Goal: Task Accomplishment & Management: Use online tool/utility

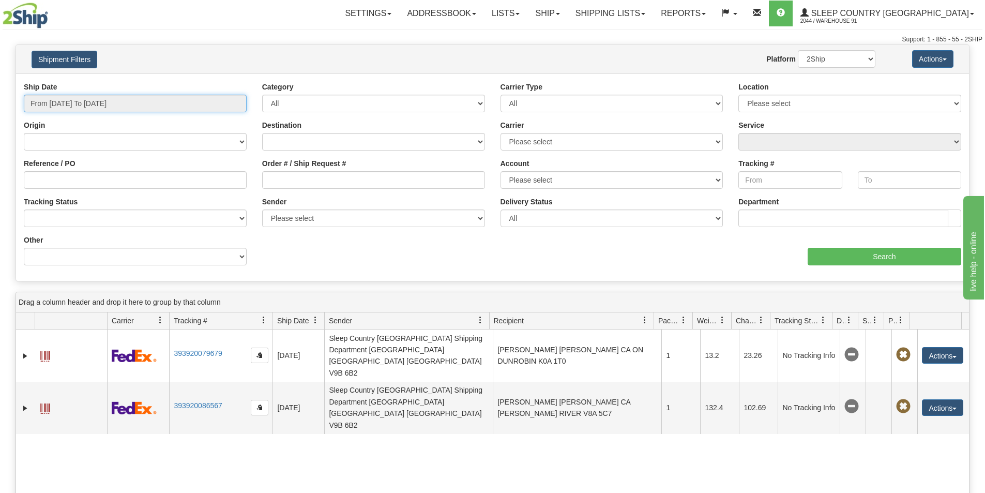
click at [80, 99] on input "From 10/05/2025 To 10/06/2025" at bounding box center [135, 104] width 223 height 18
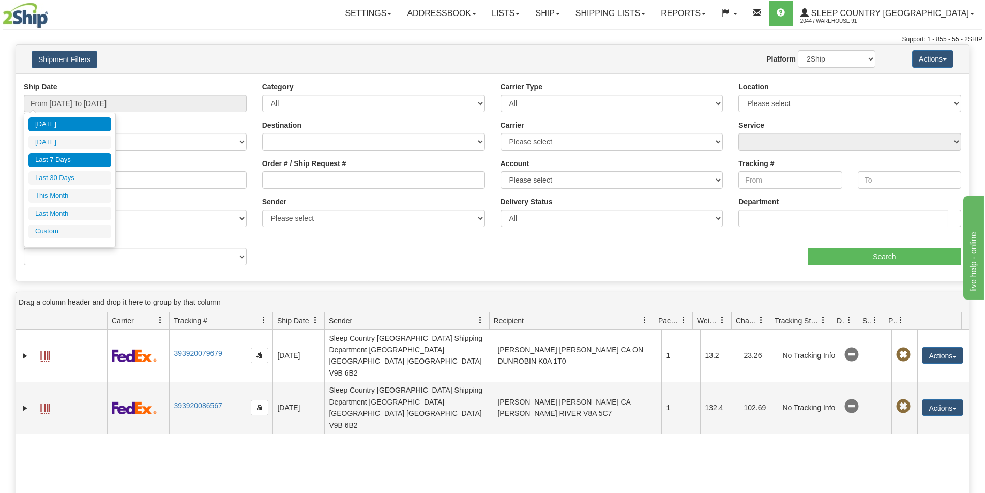
click at [63, 159] on li "Last 7 Days" at bounding box center [69, 160] width 83 height 14
type input "From 09/30/2025 To 10/06/2025"
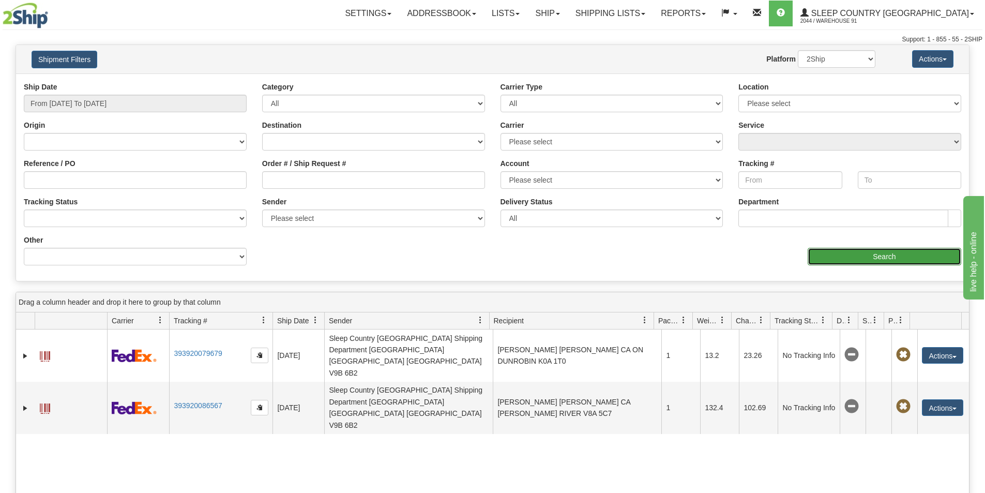
click at [846, 256] on input "Search" at bounding box center [885, 257] width 154 height 18
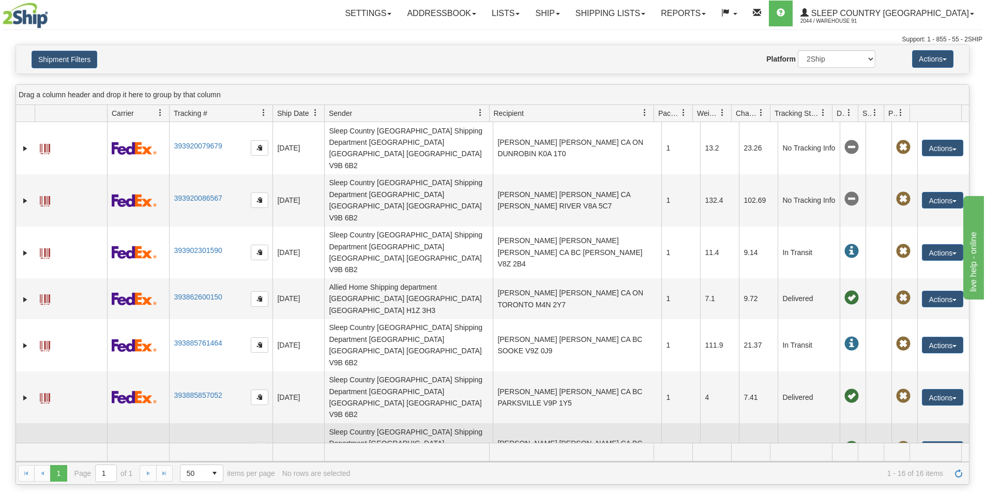
scroll to position [52, 0]
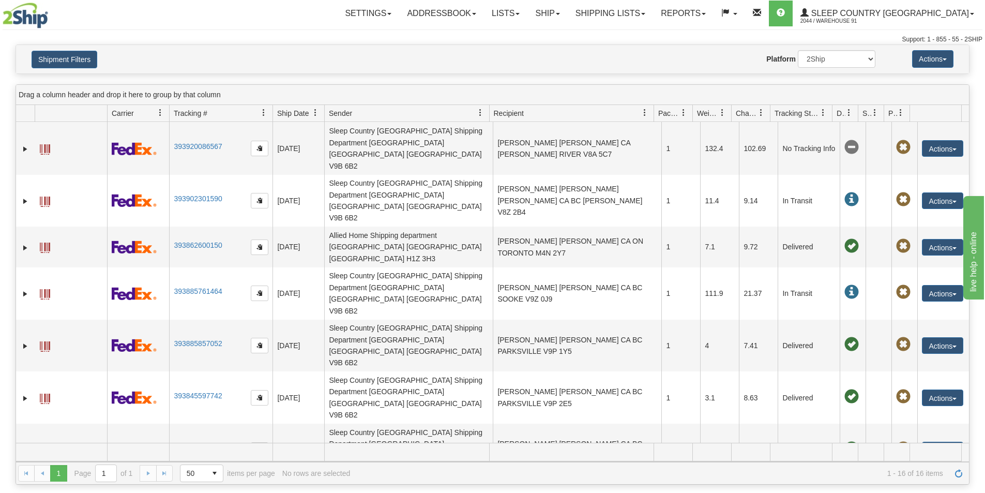
click at [358, 58] on div "Website Agent Nothing selected Client User Platform 2Ship Imported" at bounding box center [531, 59] width 703 height 18
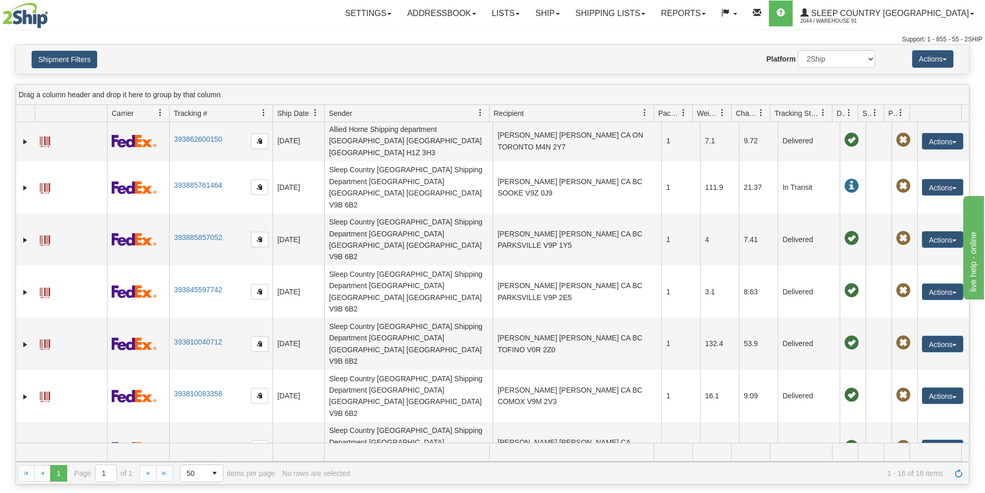
scroll to position [166, 0]
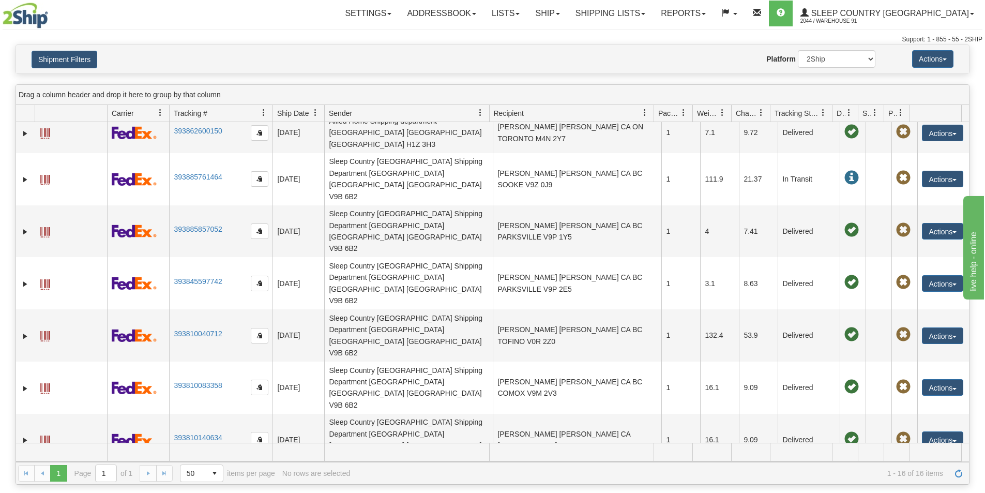
click at [377, 64] on div "Website Agent Nothing selected Client User Platform 2Ship Imported" at bounding box center [531, 59] width 703 height 18
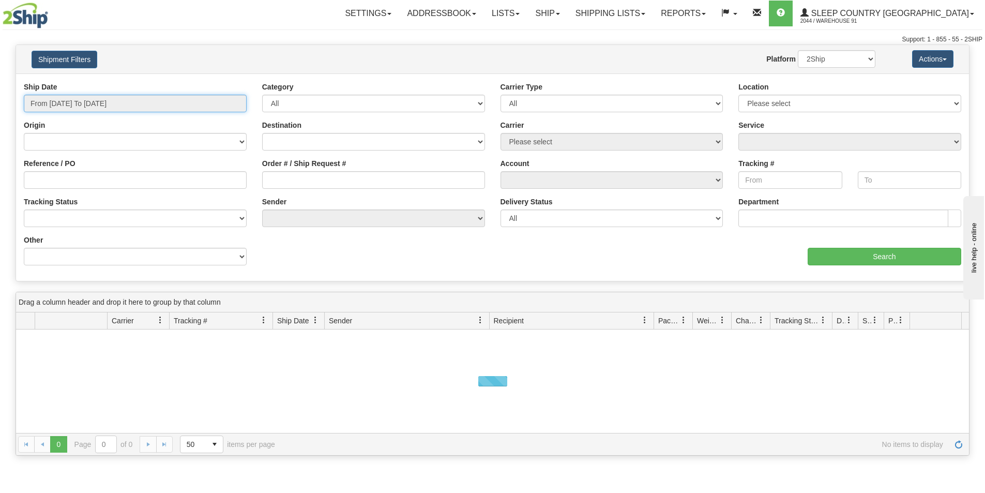
click at [103, 96] on input "From 10/05/2025 To 10/06/2025" at bounding box center [135, 104] width 223 height 18
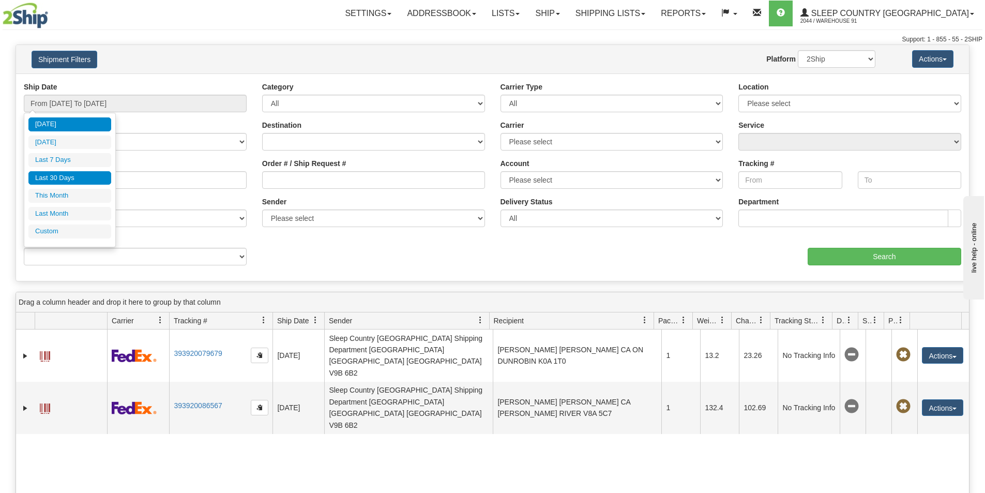
click at [67, 180] on li "Last 30 Days" at bounding box center [69, 178] width 83 height 14
type input "From 09/07/2025 To 10/06/2025"
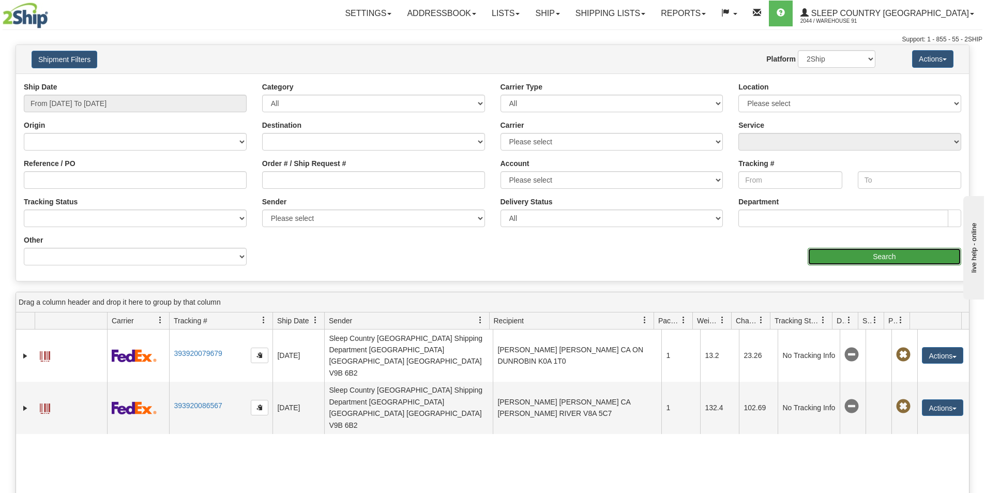
click at [931, 258] on input "Search" at bounding box center [885, 257] width 154 height 18
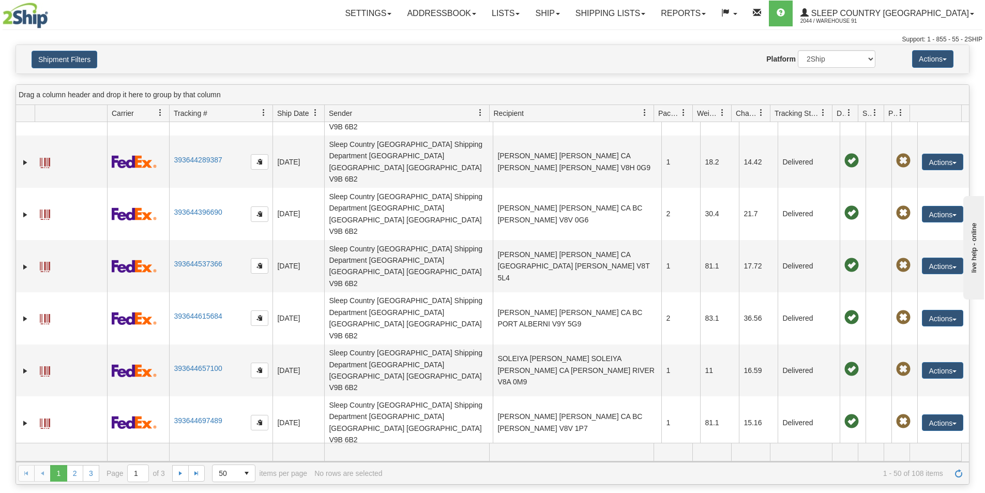
click at [357, 54] on div "Website Agent Nothing selected Client User Platform 2Ship Imported" at bounding box center [531, 59] width 703 height 18
click at [401, 49] on div "Shipment Filters Website Agent Nothing selected Client User Platform 2Ship Impo…" at bounding box center [492, 59] width 953 height 28
click at [487, 59] on div "Website Agent Nothing selected Client User Platform 2Ship Imported" at bounding box center [531, 59] width 703 height 18
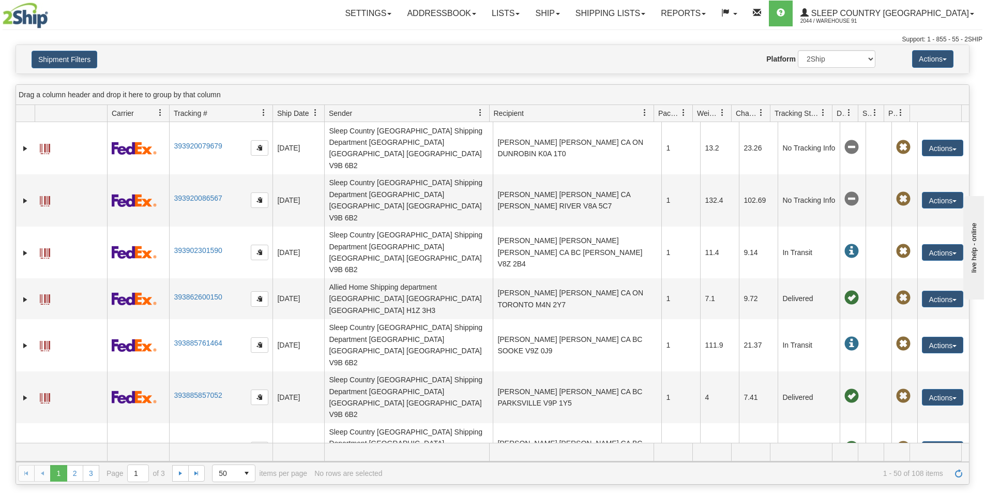
click at [328, 49] on div "Shipment Filters Website Agent Nothing selected Client User Platform 2Ship Impo…" at bounding box center [492, 59] width 953 height 28
click at [355, 93] on div "Drag a column header and drop it here to group by that column" at bounding box center [492, 95] width 953 height 20
click at [445, 68] on div "Shipment Filters Website Agent Nothing selected Client User Platform 2Ship Impo…" at bounding box center [492, 59] width 953 height 28
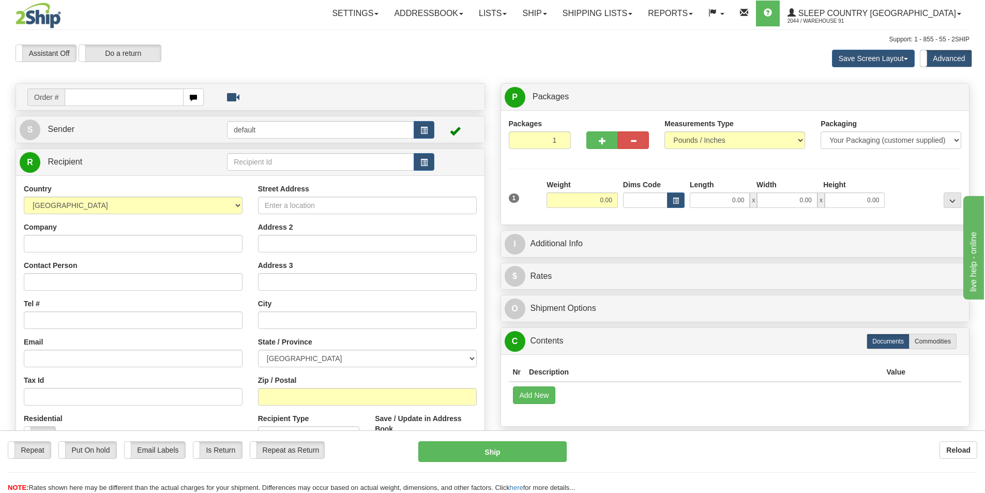
click at [668, 71] on div "Save Screen Layout Save Layout Reset to Default Standard Advanced" at bounding box center [776, 58] width 404 height 28
click at [554, 16] on link "Ship" at bounding box center [535, 14] width 40 height 26
click at [694, 54] on div "Save Screen Layout Save Layout Reset to Default Standard Advanced" at bounding box center [776, 58] width 404 height 28
click at [142, 86] on div "Order #" at bounding box center [250, 97] width 469 height 26
click at [124, 104] on input "text" at bounding box center [124, 97] width 119 height 18
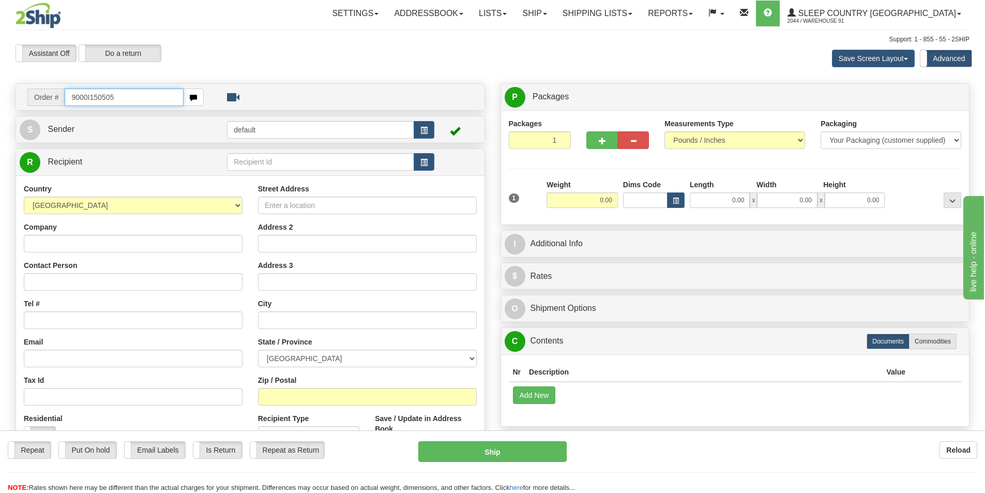
type input "9000I150505"
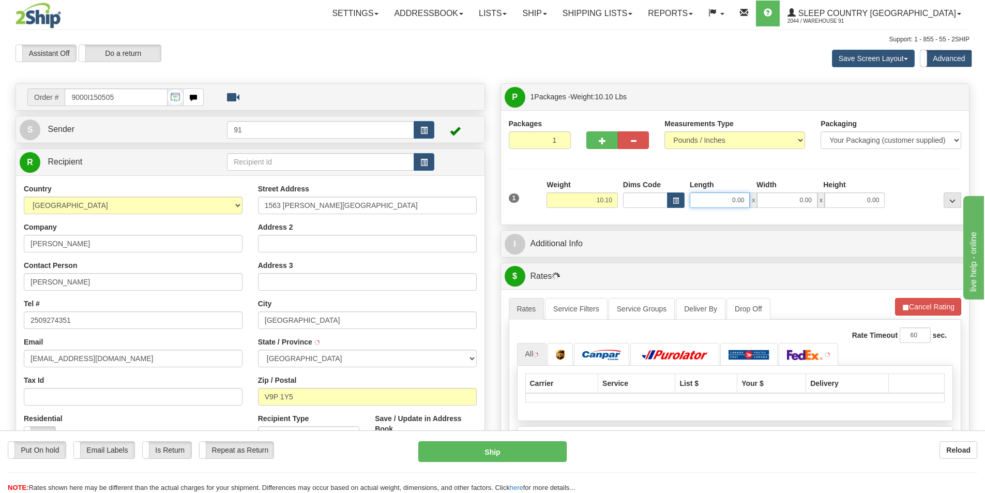
click at [719, 201] on input "0.00" at bounding box center [720, 200] width 60 height 16
type input "8.00"
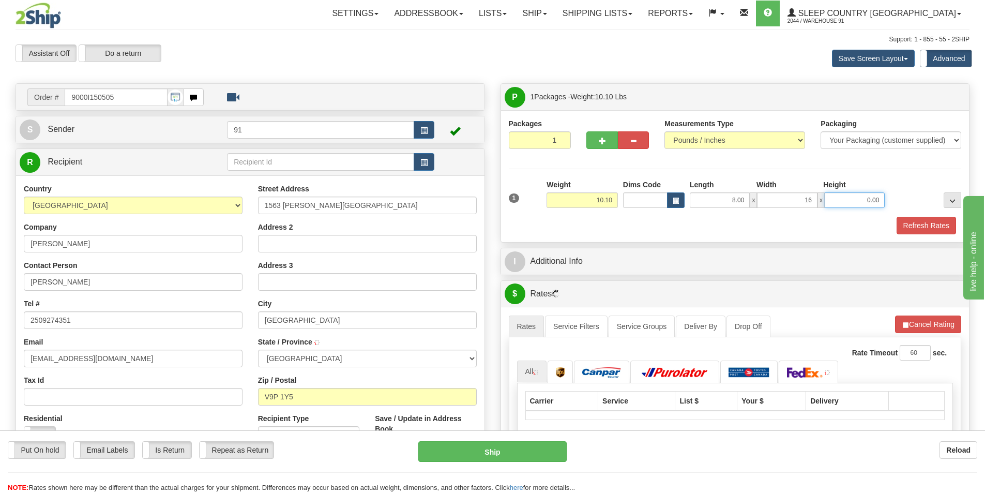
type input "16.00"
click at [927, 231] on button "Refresh Rates" at bounding box center [926, 226] width 59 height 18
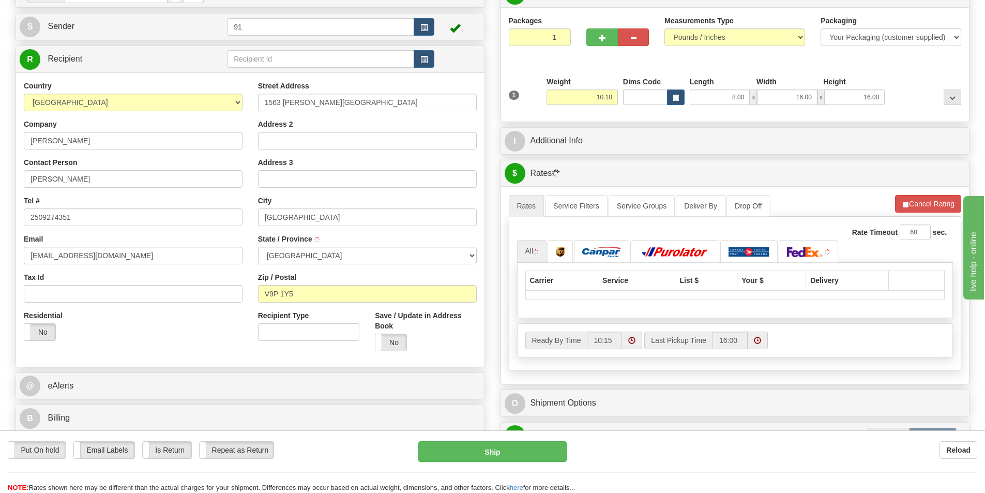
scroll to position [103, 0]
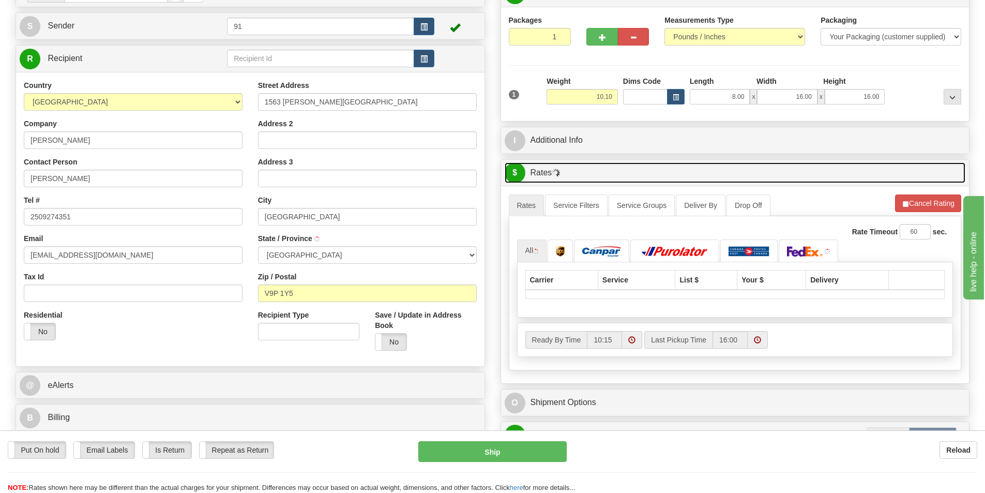
click at [835, 167] on link "$ Rates" at bounding box center [735, 172] width 461 height 21
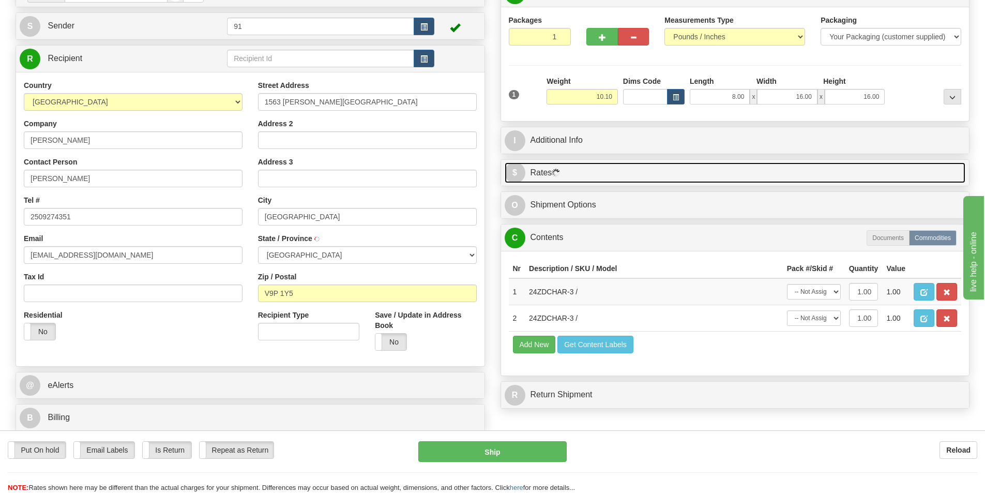
click at [609, 174] on link "$ Rates" at bounding box center [735, 172] width 461 height 21
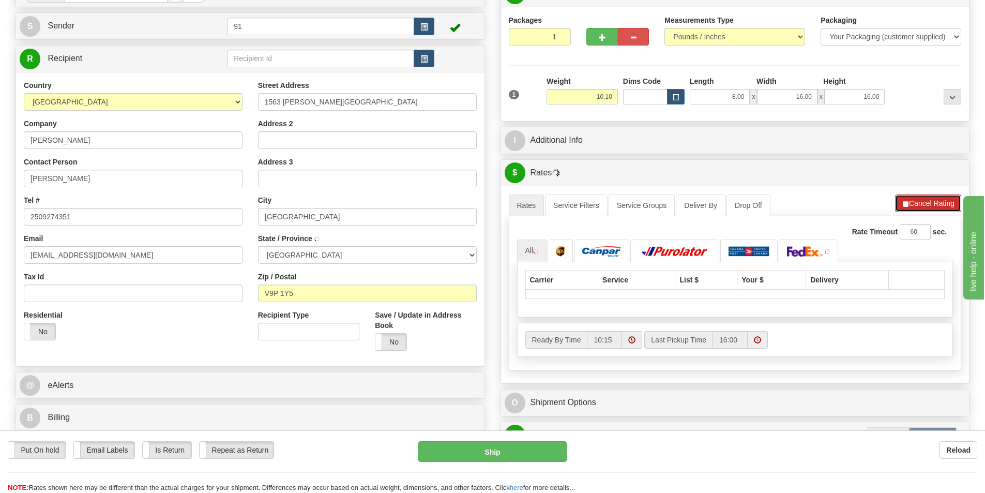
click at [922, 202] on button "Cancel Rating" at bounding box center [928, 203] width 66 height 18
click at [908, 200] on button "Refresh Rates" at bounding box center [928, 203] width 67 height 18
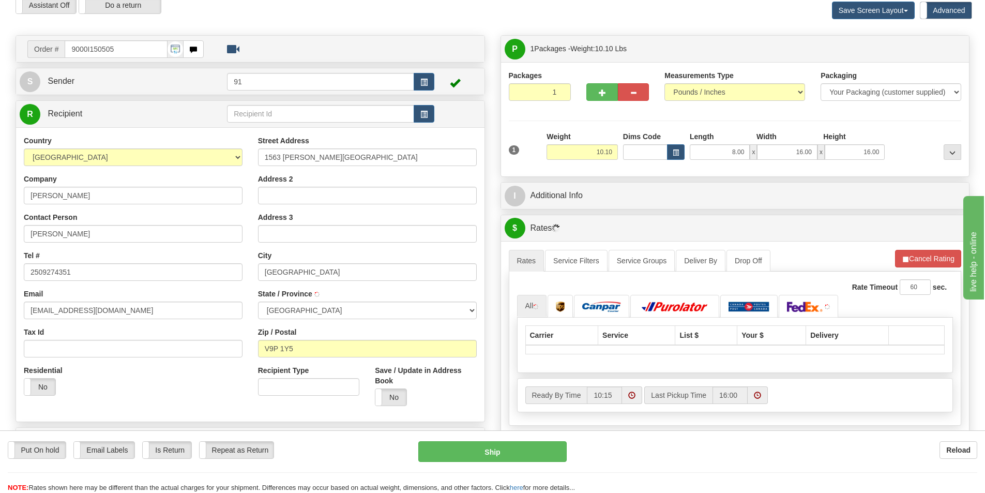
scroll to position [0, 0]
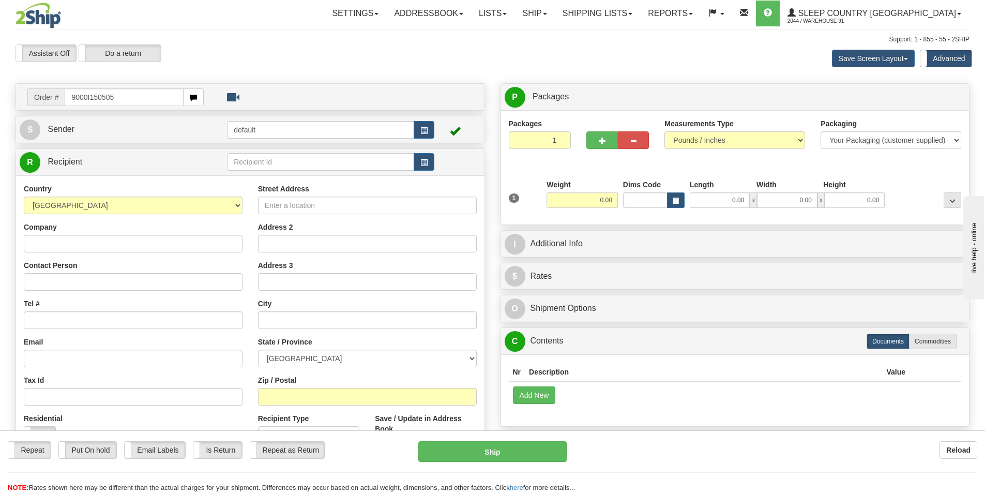
type input "9000I150505"
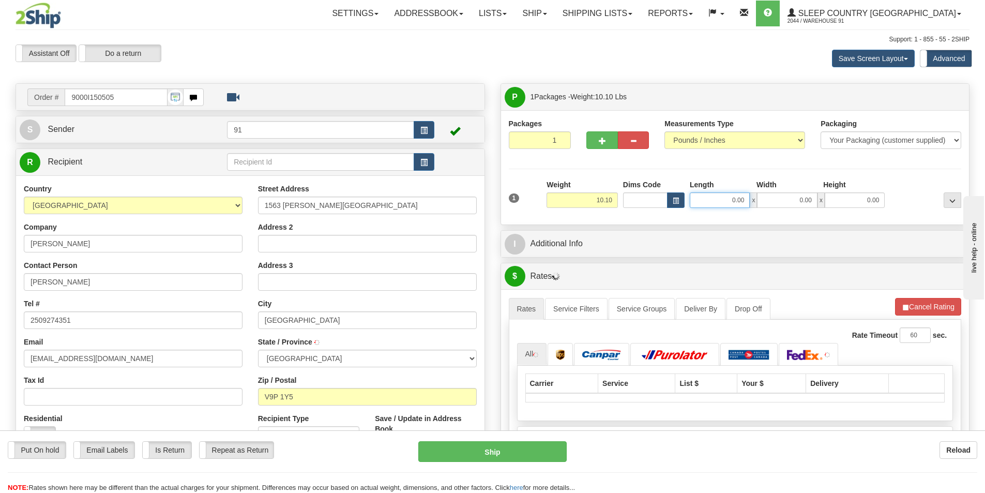
click at [710, 197] on input "0.00" at bounding box center [720, 200] width 60 height 16
type input "8.00"
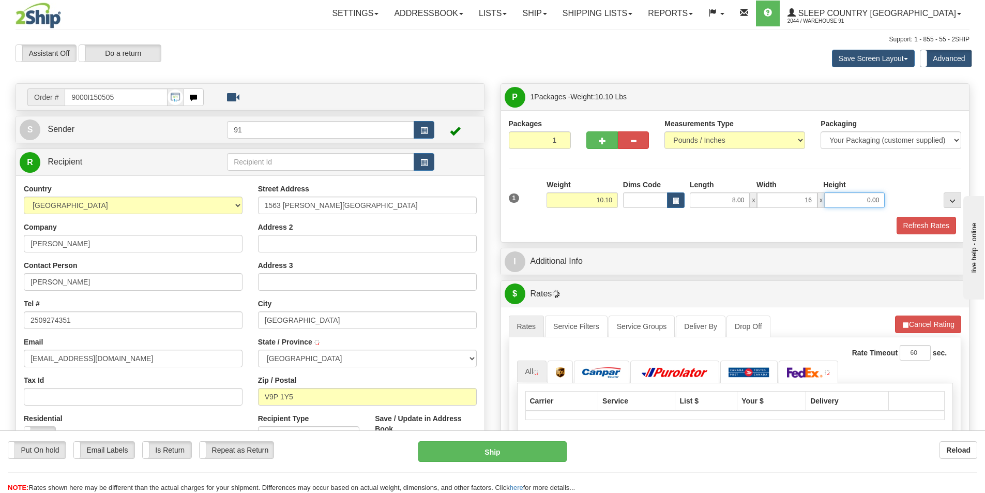
type input "16.00"
click at [918, 222] on button "Refresh Rates" at bounding box center [926, 226] width 59 height 18
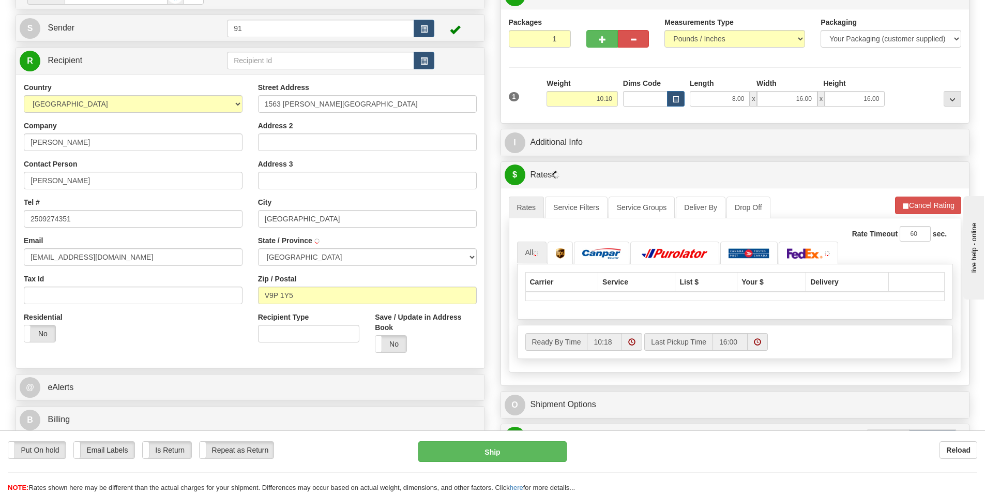
scroll to position [103, 0]
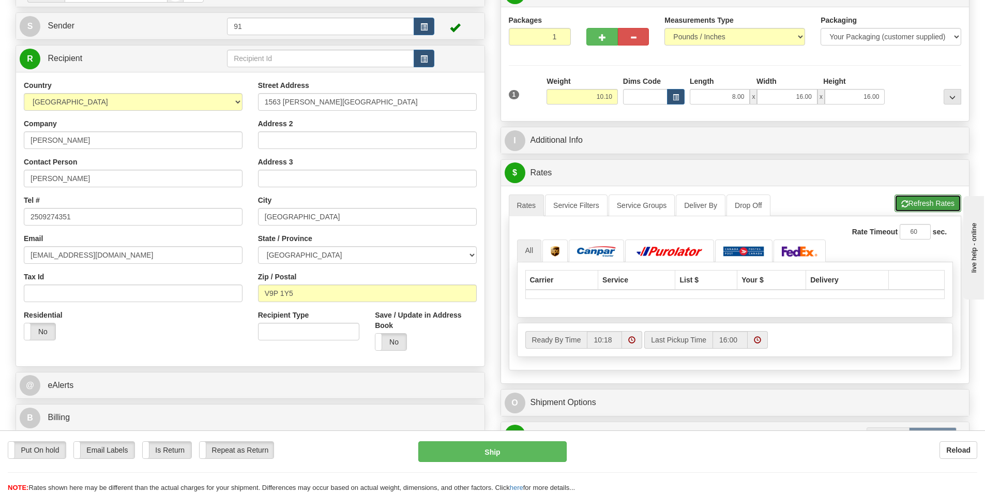
click at [914, 203] on button "Refresh Rates" at bounding box center [928, 203] width 67 height 18
click at [916, 196] on button "Refresh Rates" at bounding box center [928, 203] width 67 height 18
click at [935, 200] on button "Refresh Rates" at bounding box center [928, 203] width 67 height 18
